Goal: Information Seeking & Learning: Learn about a topic

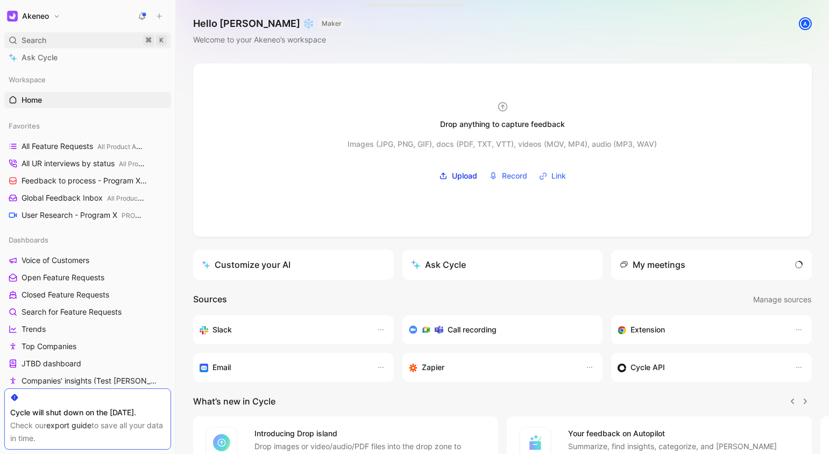
click at [94, 32] on div "Search ⌘ K" at bounding box center [87, 40] width 167 height 16
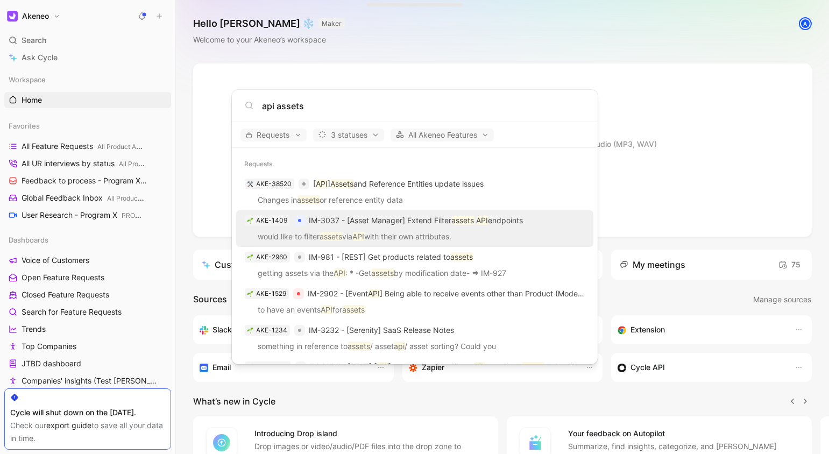
type input "api assets"
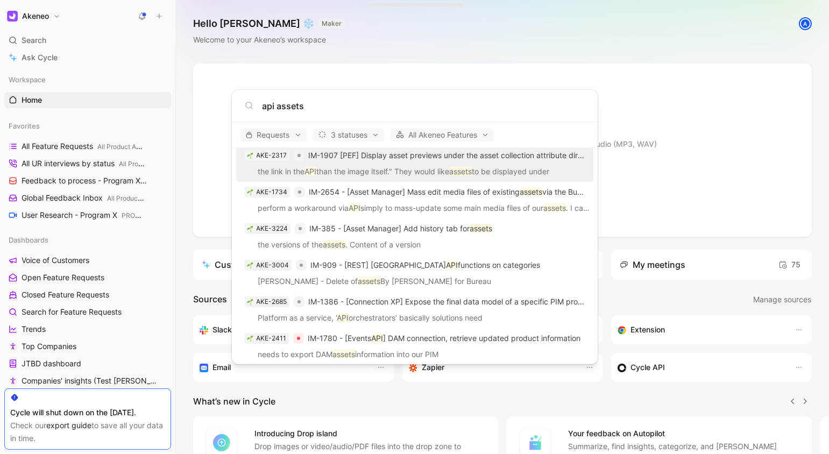
scroll to position [486, 0]
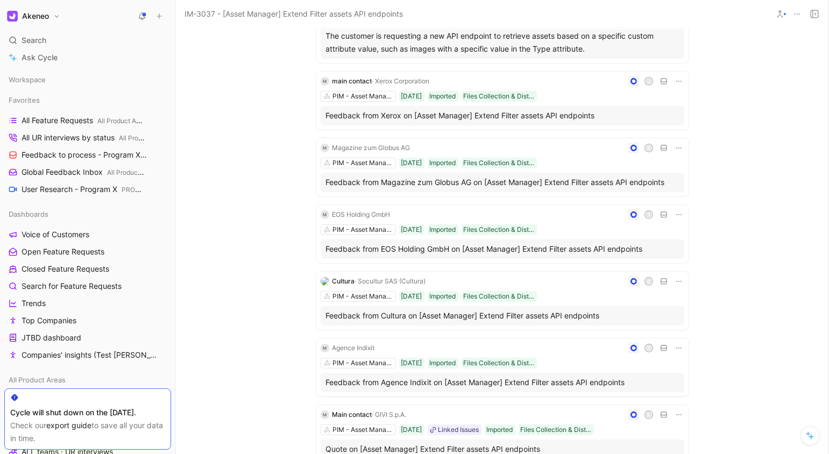
scroll to position [514, 0]
